Goal: Information Seeking & Learning: Learn about a topic

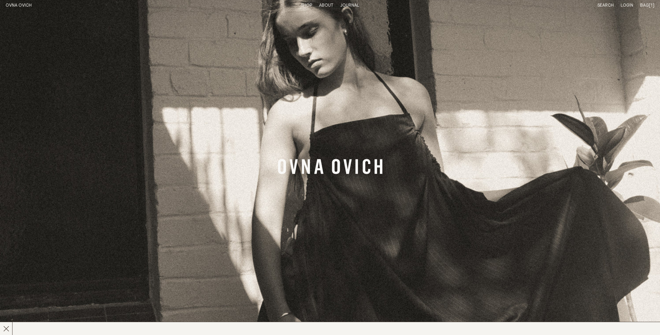
click at [329, 5] on p "About" at bounding box center [326, 6] width 14 height 6
click at [298, 3] on link "Story" at bounding box center [301, 5] width 14 height 5
